Goal: Transaction & Acquisition: Purchase product/service

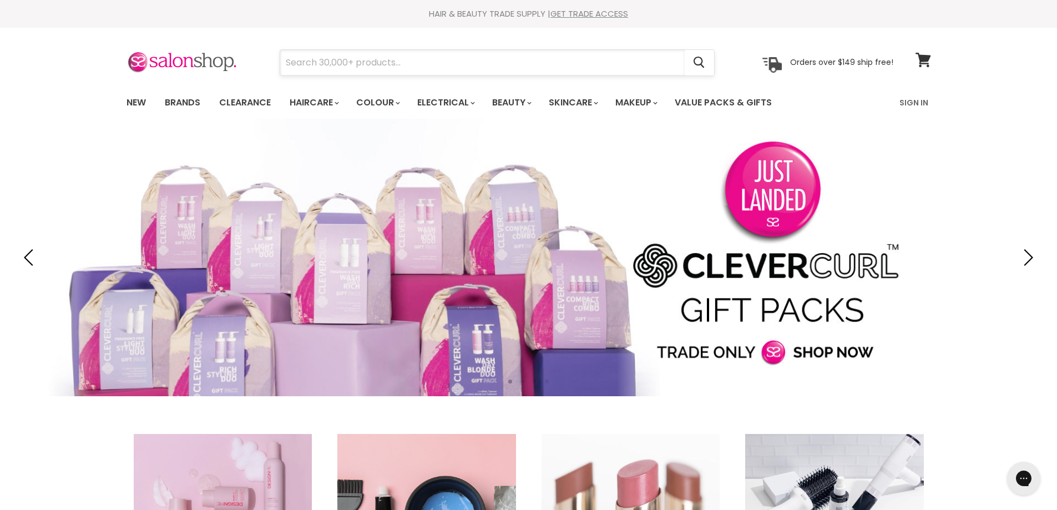
click at [285, 61] on input "Search" at bounding box center [482, 63] width 405 height 26
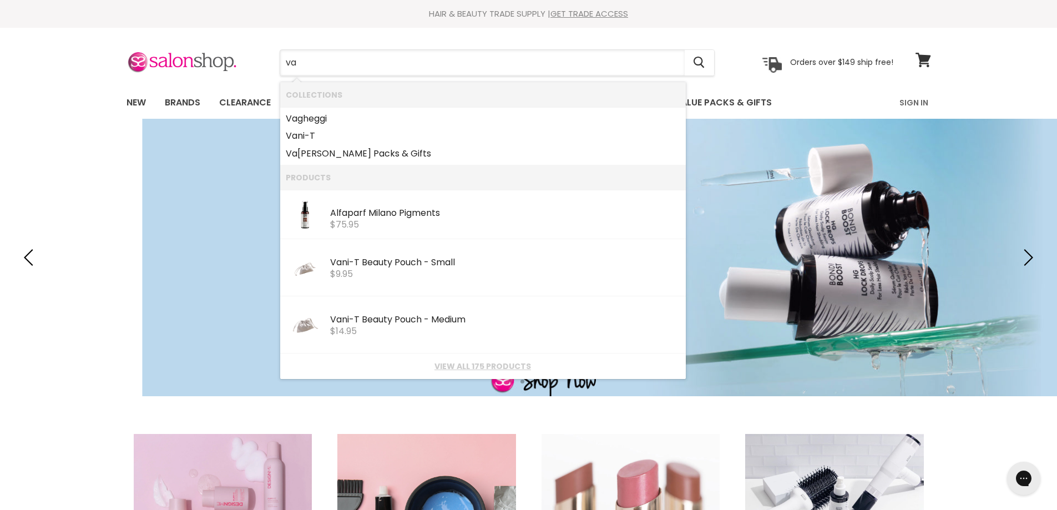
type input "vag"
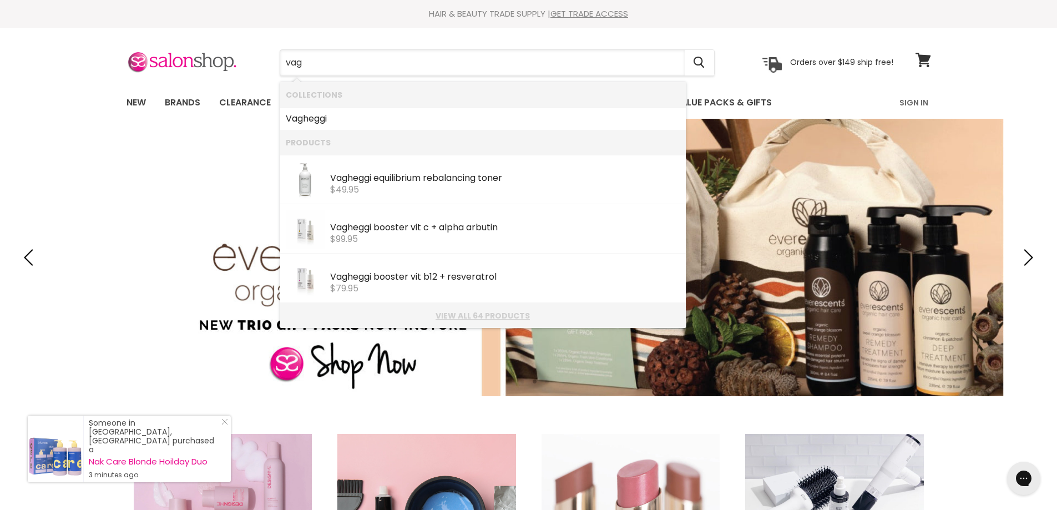
click at [466, 314] on link "View all 64 products" at bounding box center [483, 315] width 395 height 9
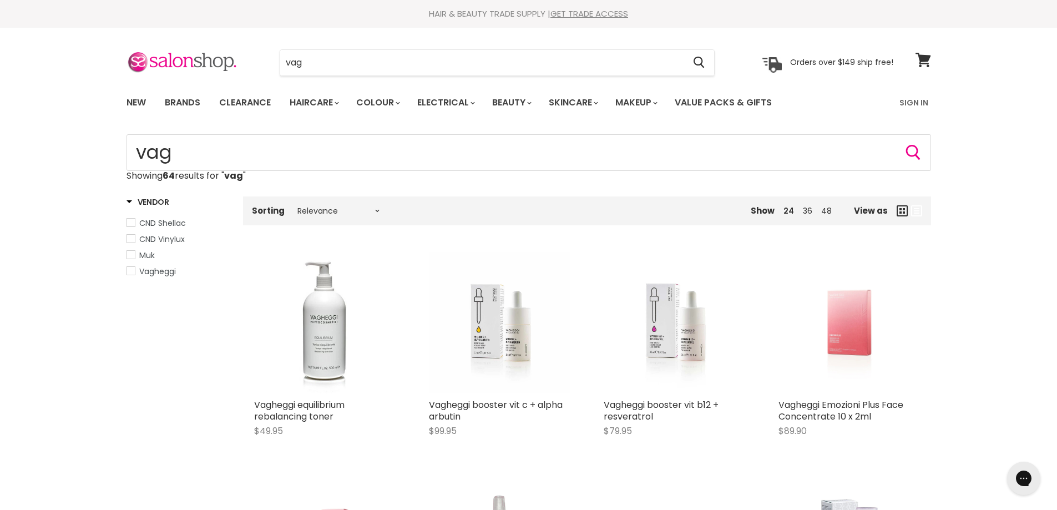
scroll to position [28, 0]
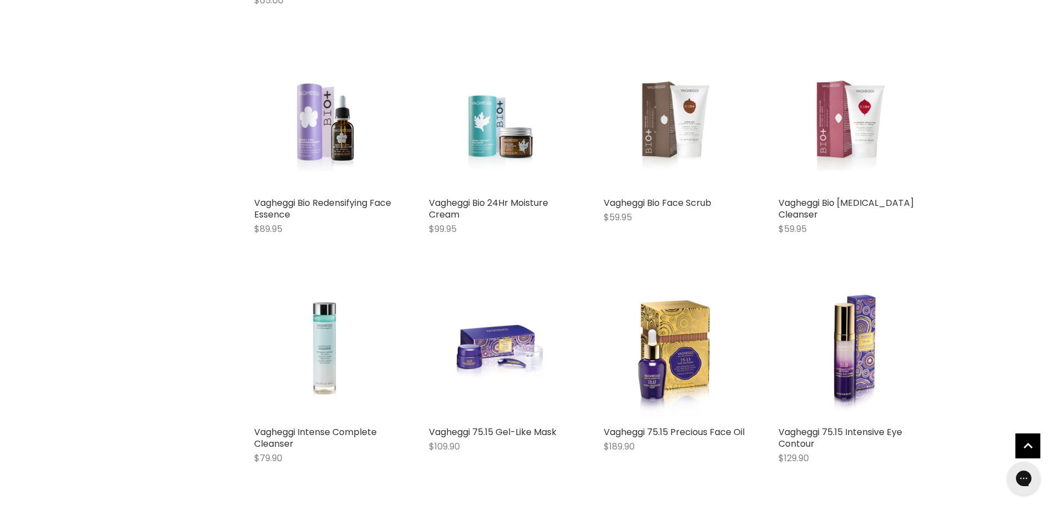
scroll to position [2567, 0]
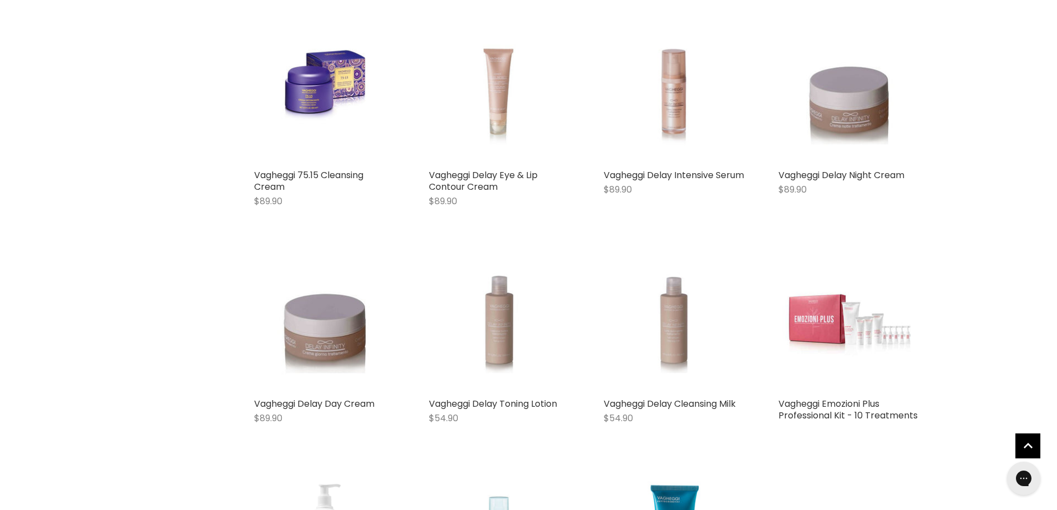
scroll to position [3237, 0]
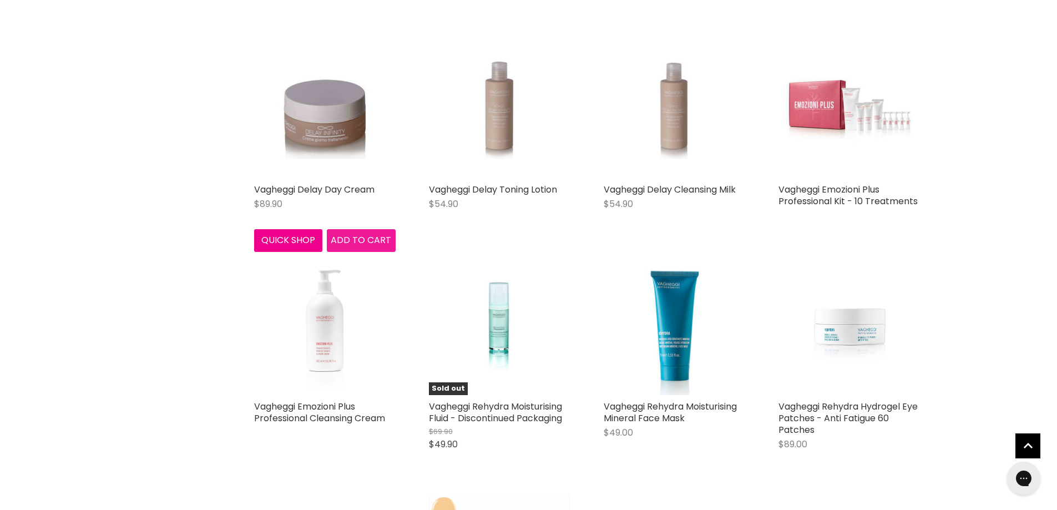
click at [359, 237] on span "Add to cart" at bounding box center [361, 240] width 60 height 13
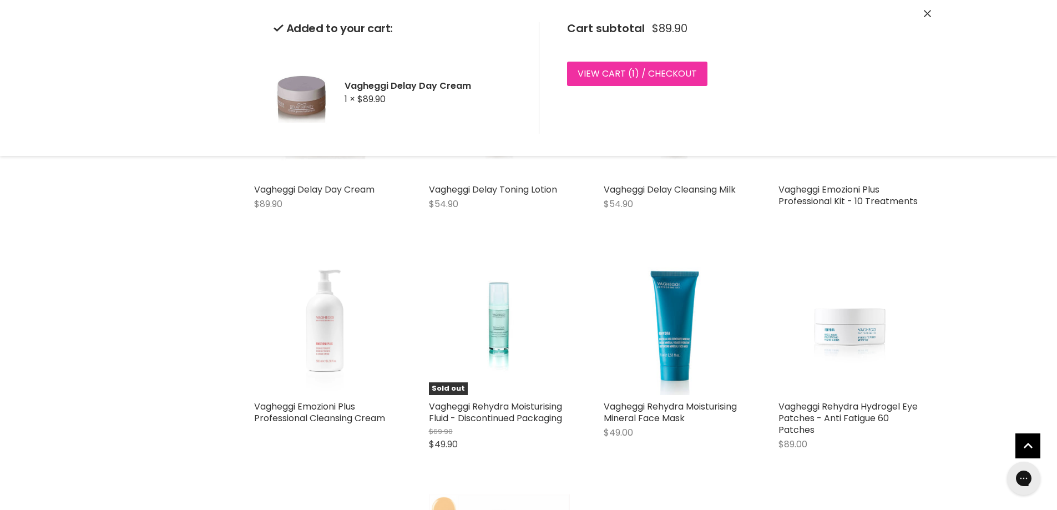
click at [645, 72] on link "View cart ( 1 ) / Checkout" at bounding box center [637, 74] width 140 height 24
